Goal: Browse casually: Explore the website without a specific task or goal

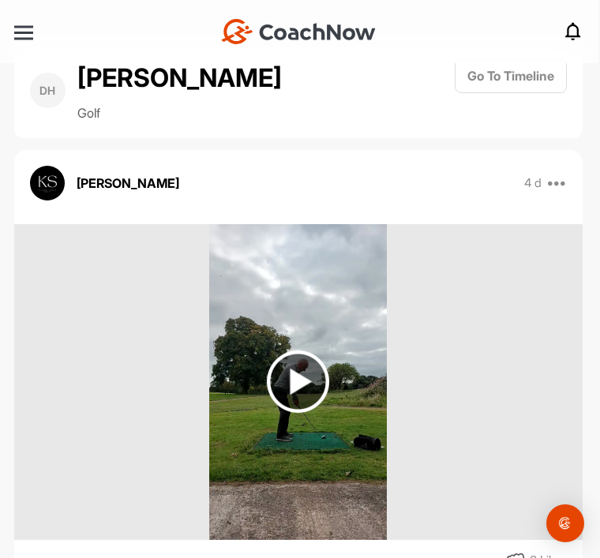
scroll to position [51, 0]
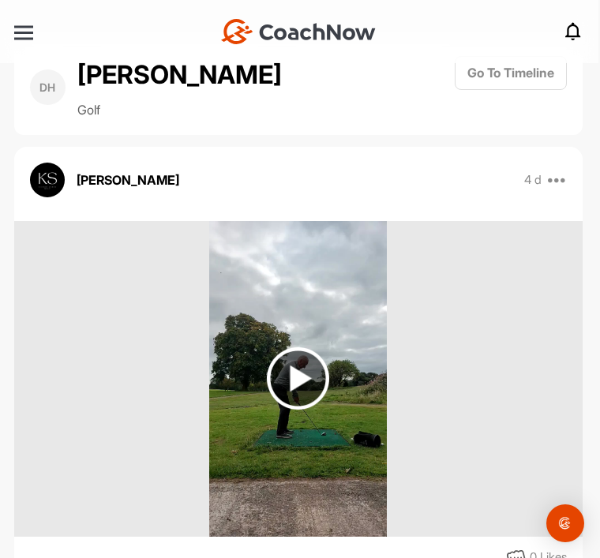
click at [294, 347] on img at bounding box center [298, 378] width 62 height 62
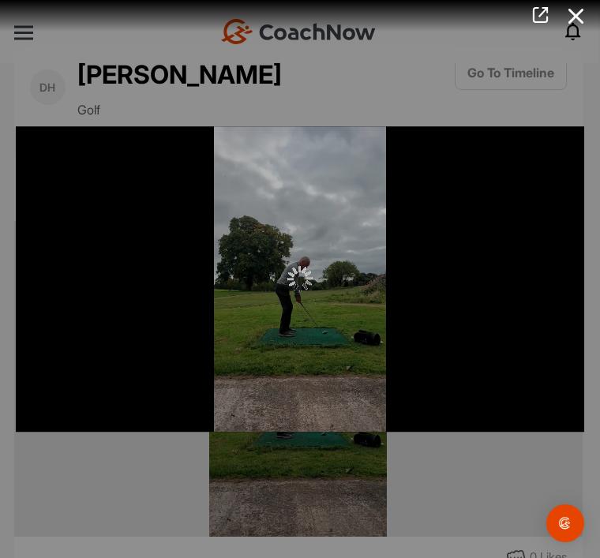
click at [574, 6] on icon at bounding box center [576, 16] width 36 height 29
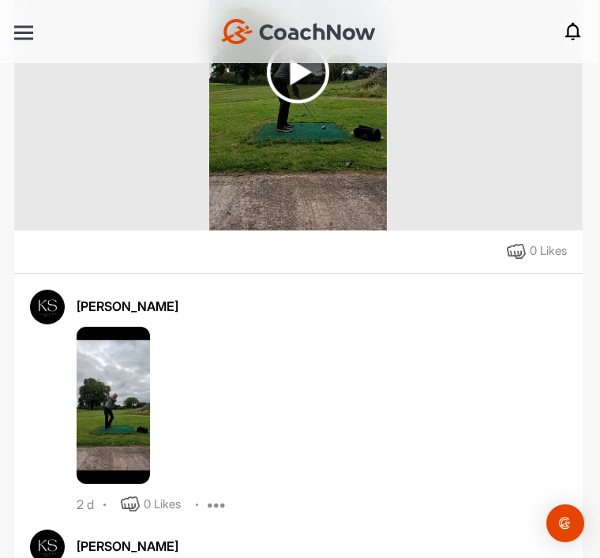
scroll to position [342, 0]
click at [100, 335] on img at bounding box center [113, 406] width 73 height 158
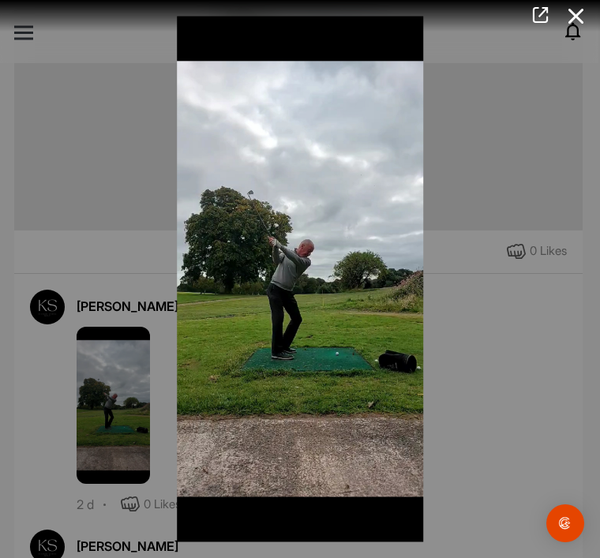
click at [579, 17] on icon at bounding box center [576, 16] width 36 height 29
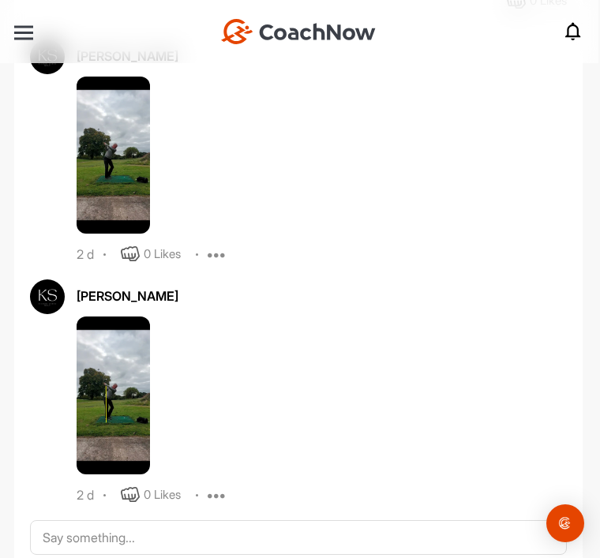
scroll to position [591, 0]
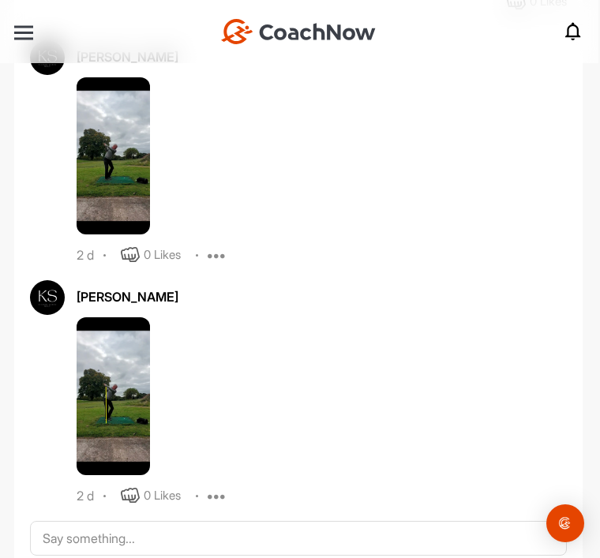
click at [108, 336] on img at bounding box center [113, 396] width 73 height 158
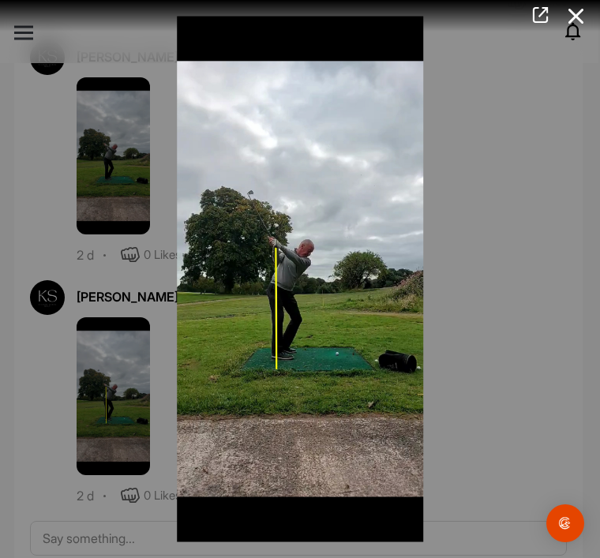
click at [576, 18] on icon at bounding box center [576, 16] width 36 height 29
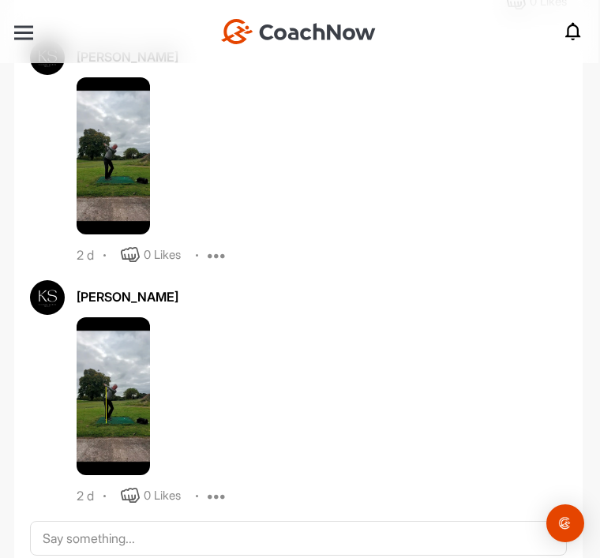
click at [125, 114] on img at bounding box center [113, 156] width 73 height 158
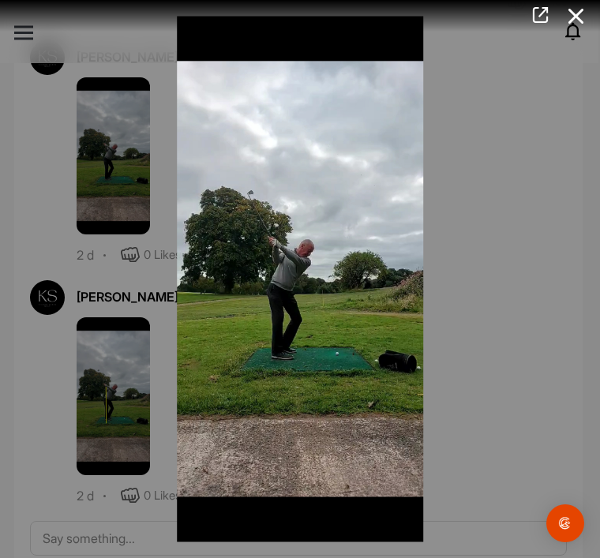
scroll to position [51, 0]
click at [578, 21] on icon at bounding box center [576, 16] width 36 height 29
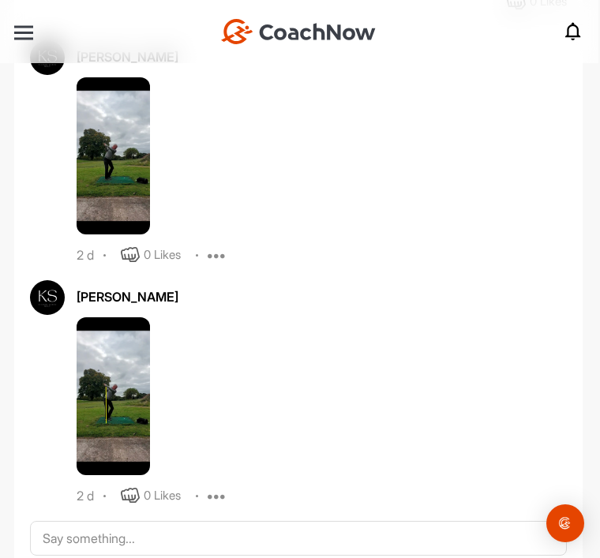
click at [103, 110] on img at bounding box center [113, 156] width 73 height 158
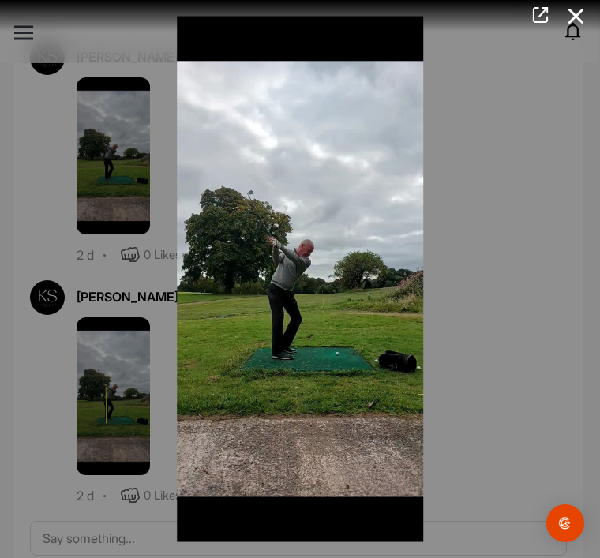
click at [109, 331] on div at bounding box center [300, 279] width 600 height 558
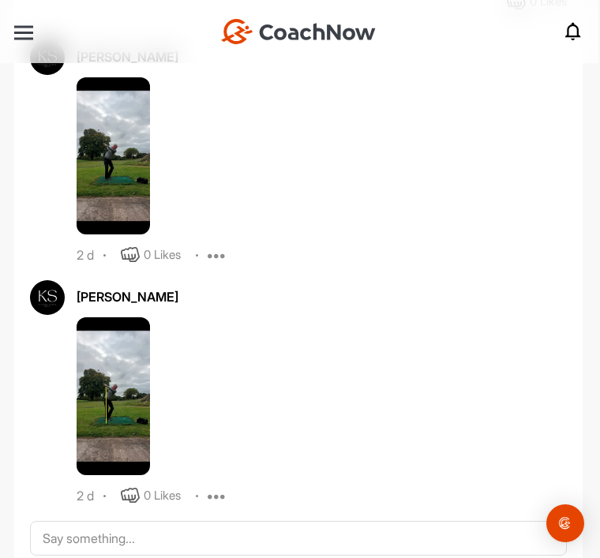
click at [88, 318] on img at bounding box center [113, 396] width 73 height 158
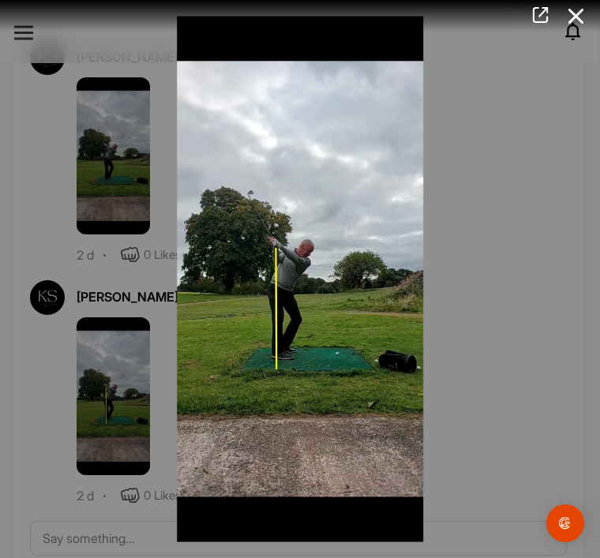
click at [110, 99] on div at bounding box center [300, 279] width 600 height 558
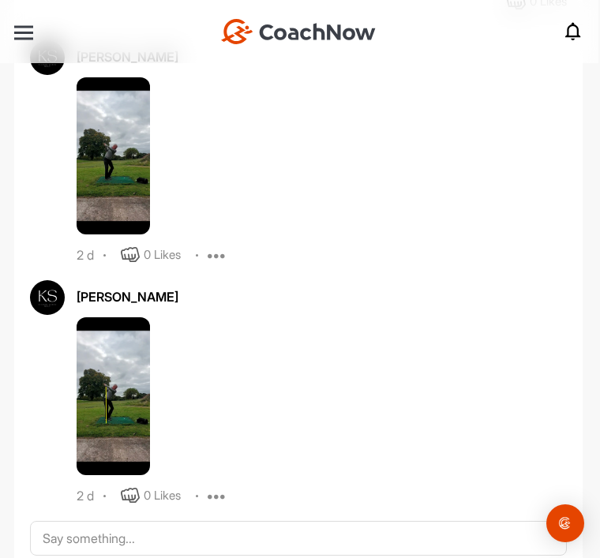
click at [125, 110] on img at bounding box center [113, 156] width 73 height 158
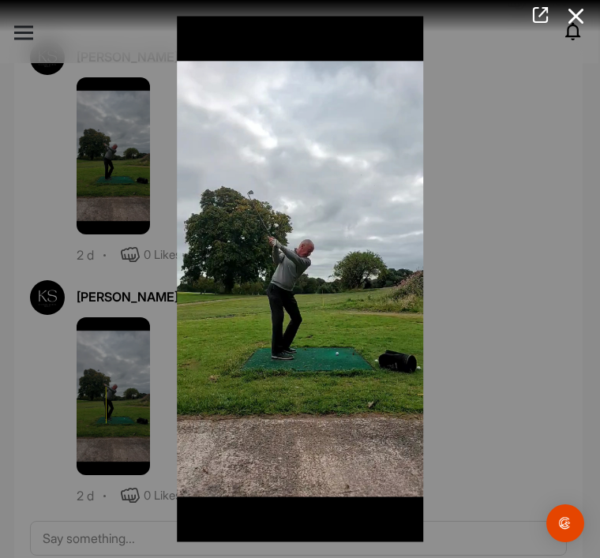
click at [568, 9] on icon at bounding box center [576, 16] width 36 height 29
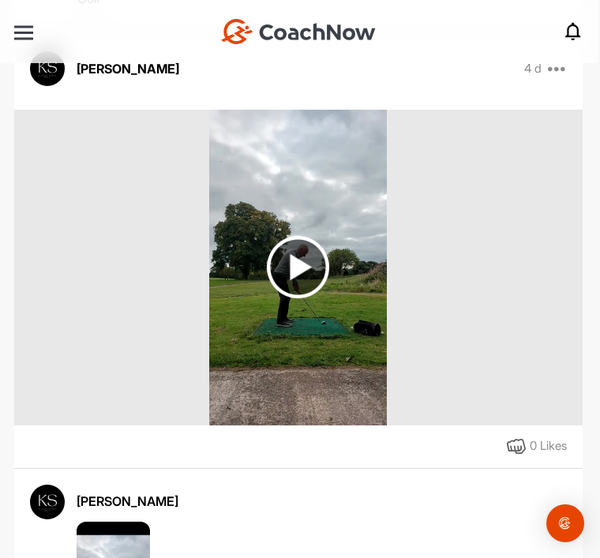
scroll to position [147, 0]
click at [305, 236] on img at bounding box center [298, 267] width 62 height 62
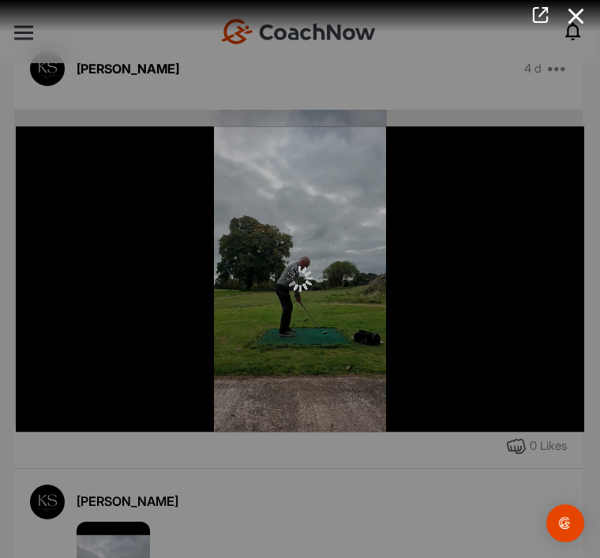
click at [295, 205] on div at bounding box center [300, 279] width 568 height 306
click at [308, 289] on img at bounding box center [299, 279] width 25 height 25
click at [310, 285] on img at bounding box center [299, 279] width 25 height 25
click at [314, 262] on div at bounding box center [300, 279] width 568 height 306
click at [572, 28] on icon at bounding box center [576, 16] width 36 height 29
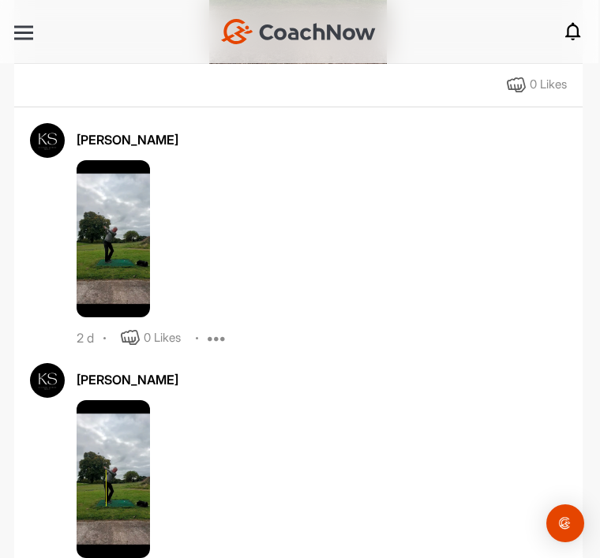
scroll to position [508, 0]
click at [118, 429] on img at bounding box center [113, 479] width 73 height 158
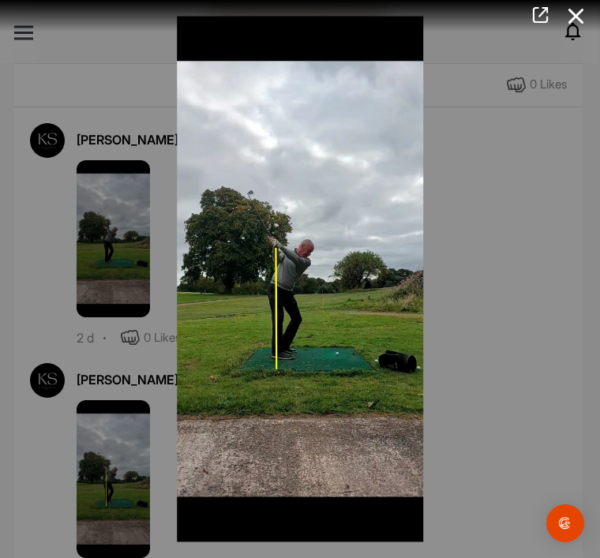
click at [575, 12] on icon at bounding box center [576, 16] width 36 height 29
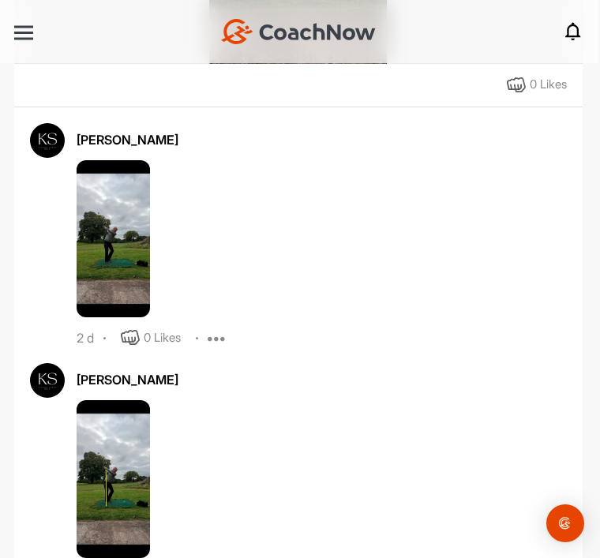
scroll to position [378, 0]
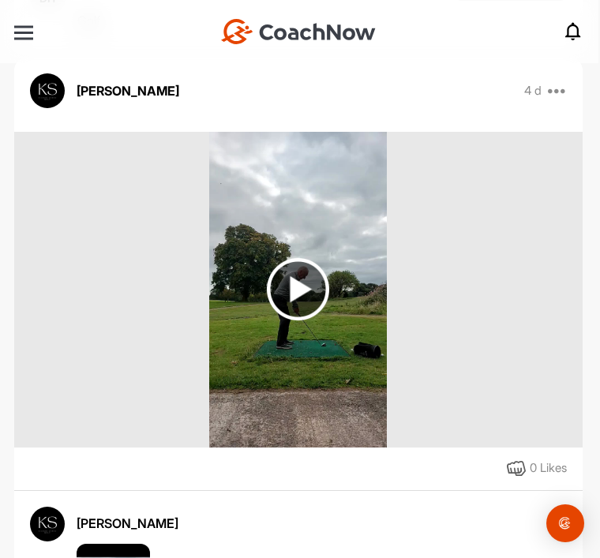
scroll to position [158, 0]
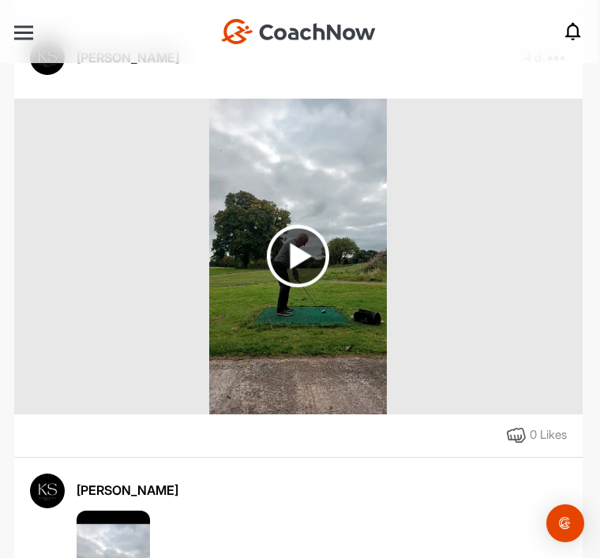
click at [303, 260] on img at bounding box center [298, 256] width 62 height 62
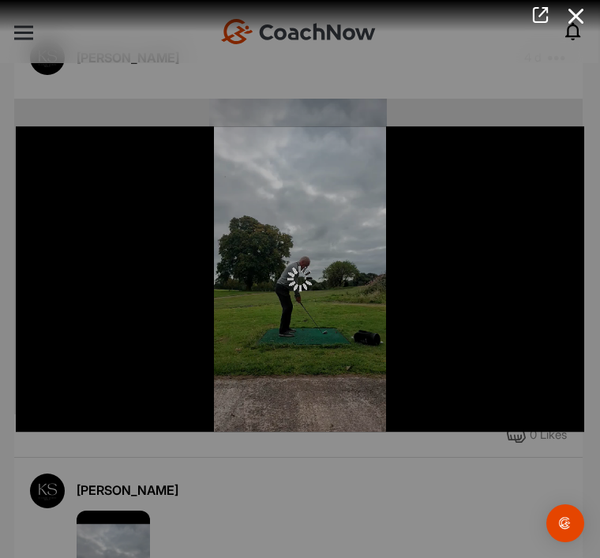
scroll to position [51, 0]
click at [576, 19] on icon at bounding box center [576, 16] width 36 height 29
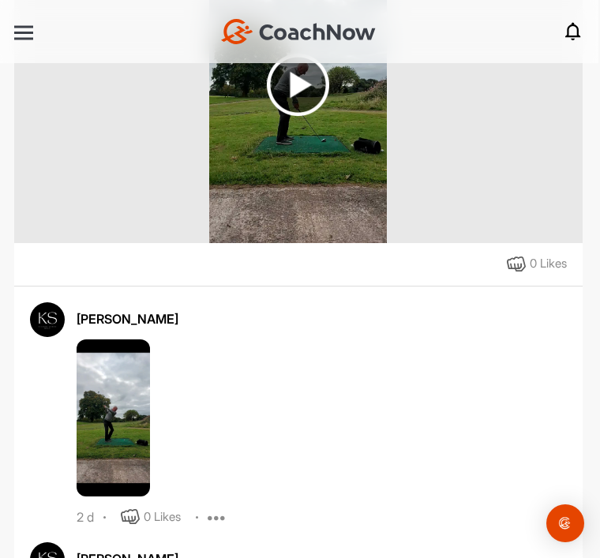
scroll to position [329, 0]
click at [96, 380] on img at bounding box center [113, 418] width 73 height 158
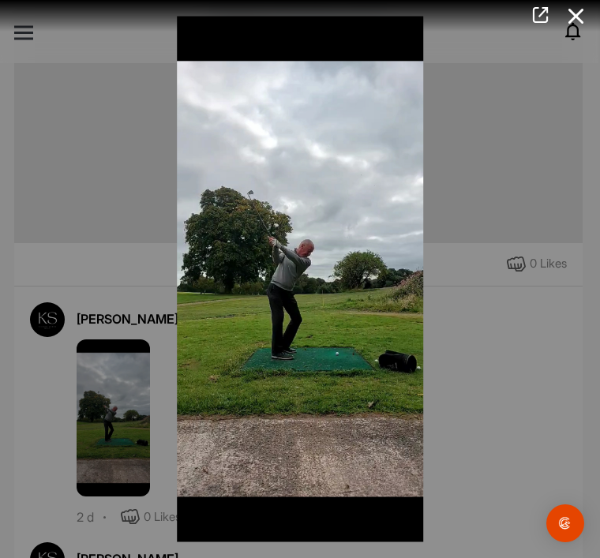
click at [588, 18] on icon at bounding box center [576, 16] width 36 height 29
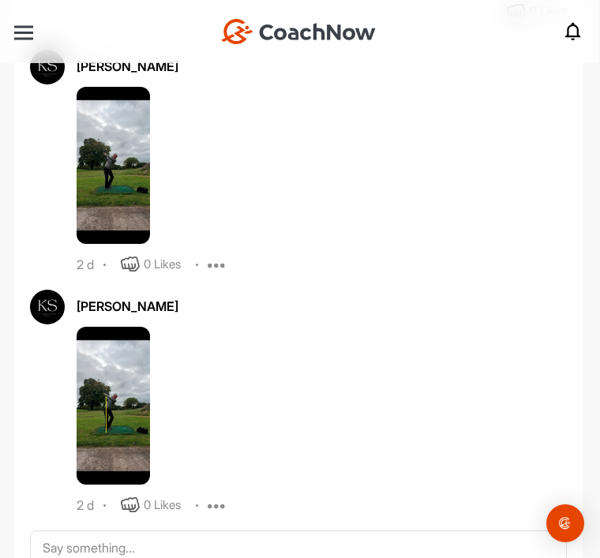
scroll to position [378, 0]
